Goal: Complete application form

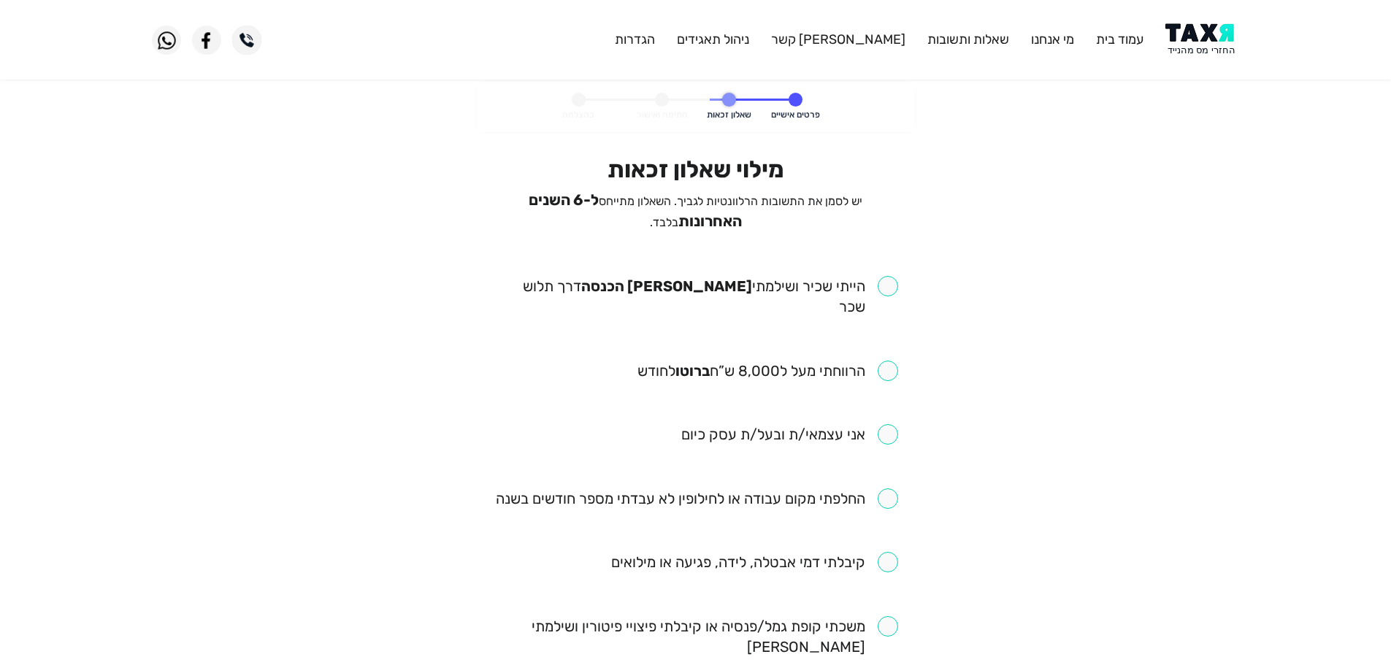
click at [877, 285] on input "checkbox" at bounding box center [696, 296] width 404 height 41
checkbox input "true"
click at [872, 361] on input "checkbox" at bounding box center [767, 371] width 261 height 20
checkbox input "true"
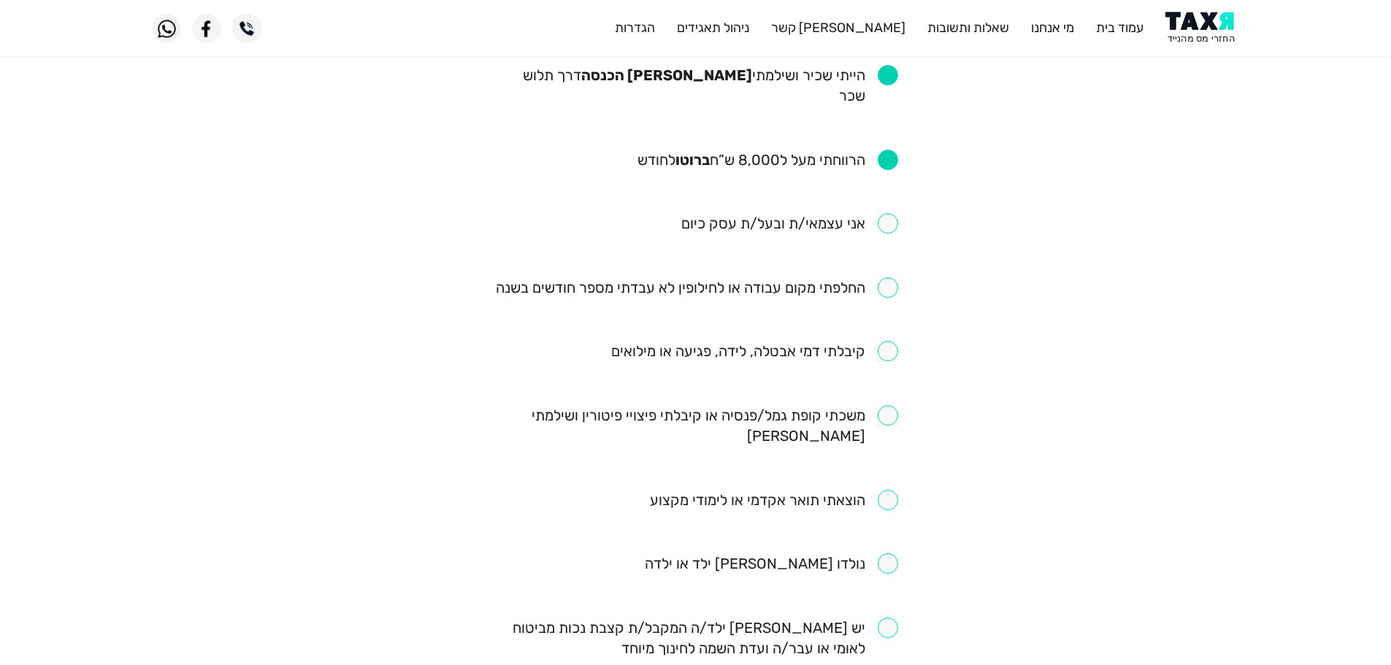
scroll to position [219, 0]
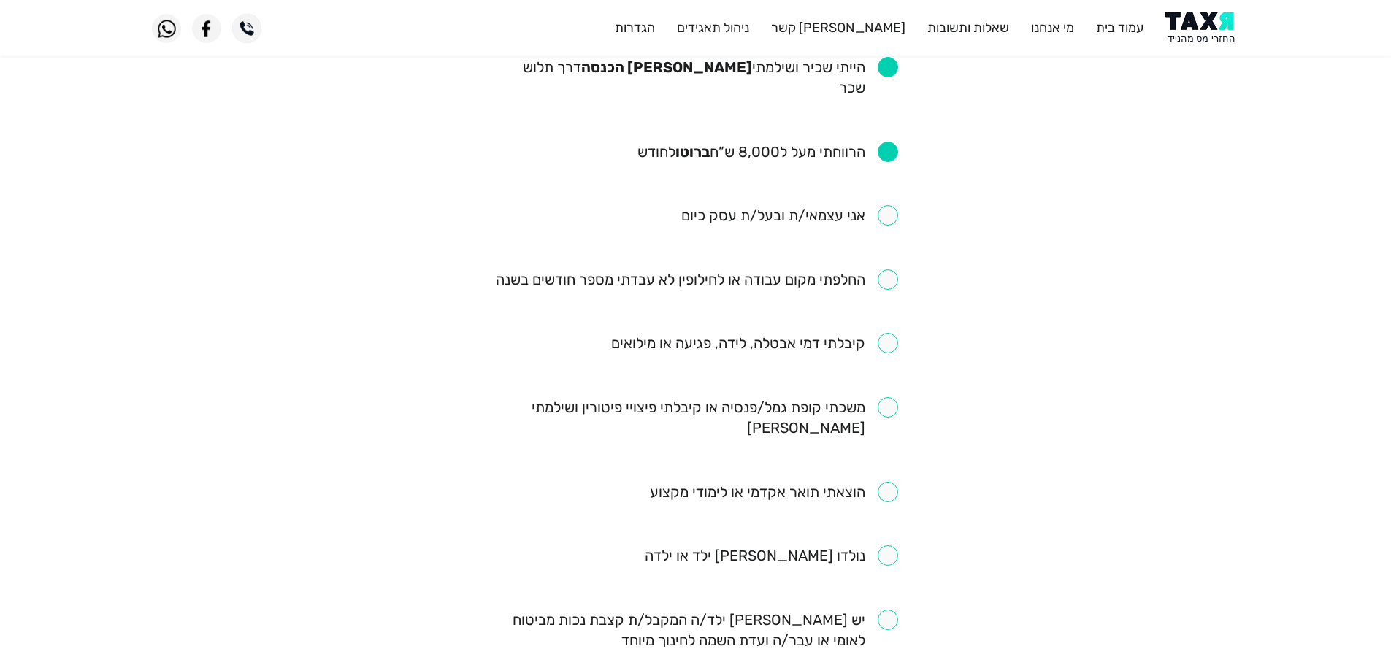
click at [867, 269] on input "checkbox" at bounding box center [697, 279] width 402 height 20
checkbox input "true"
click at [889, 333] on input "checkbox" at bounding box center [754, 343] width 287 height 20
checkbox input "true"
click at [876, 397] on input "checkbox" at bounding box center [696, 417] width 404 height 41
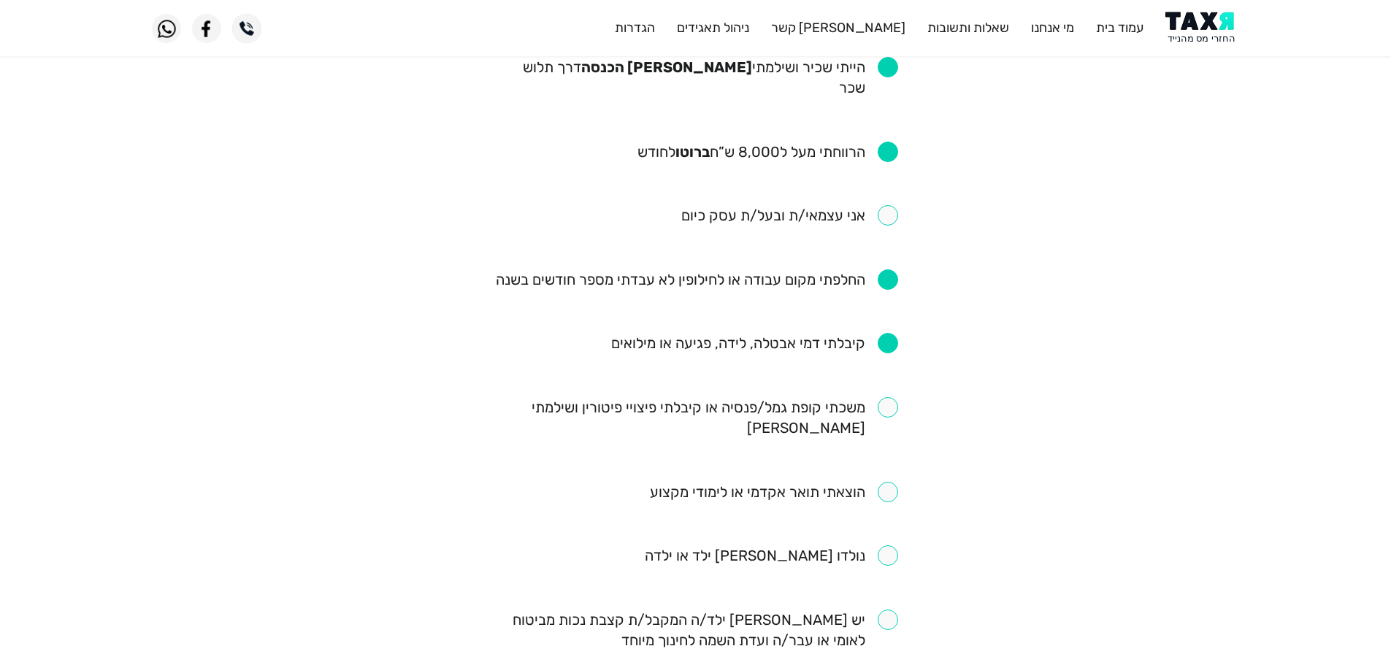
checkbox input "true"
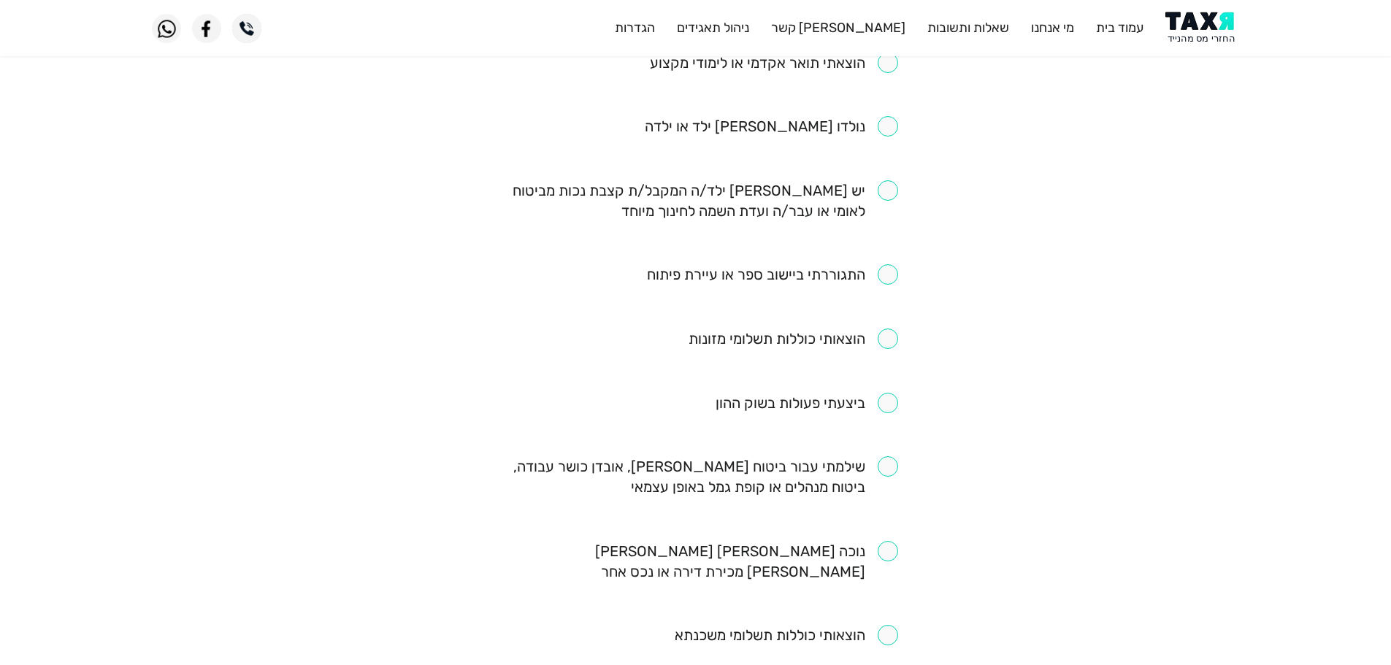
scroll to position [648, 0]
